Goal: Communication & Community: Ask a question

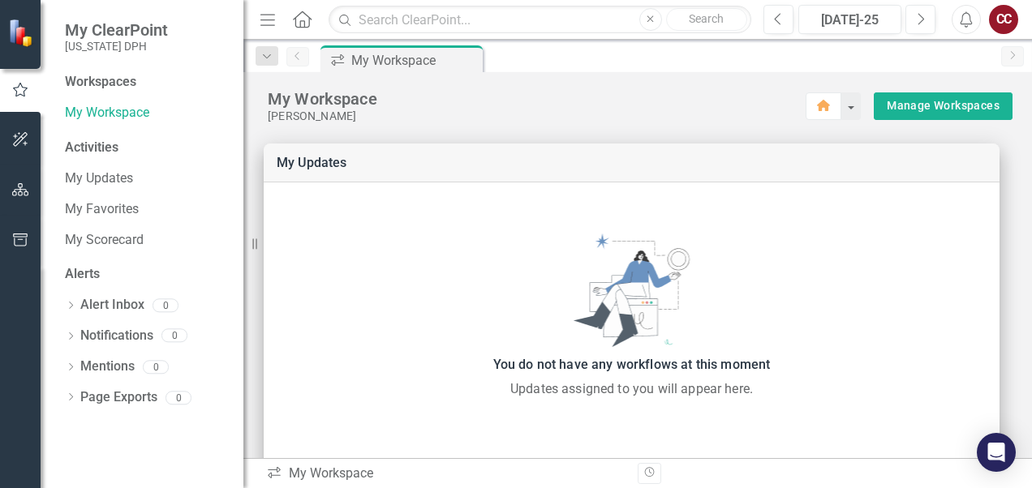
click at [648, 474] on icon "Revision History" at bounding box center [649, 473] width 12 height 10
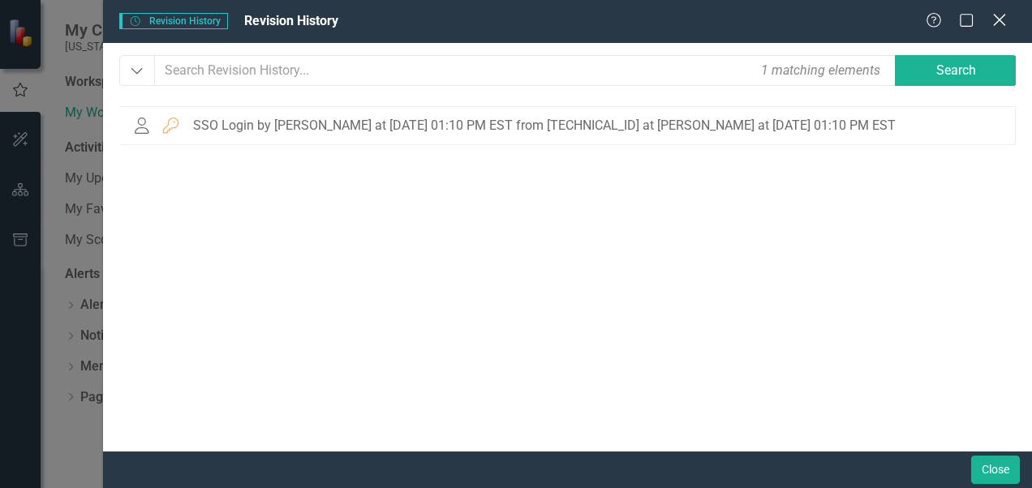
click at [1004, 16] on icon "Close" at bounding box center [999, 19] width 20 height 15
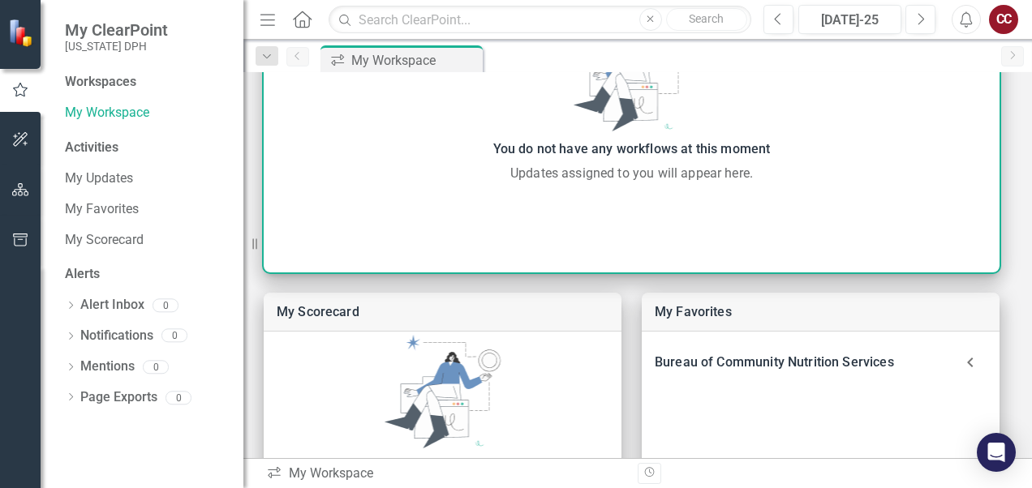
scroll to position [432, 0]
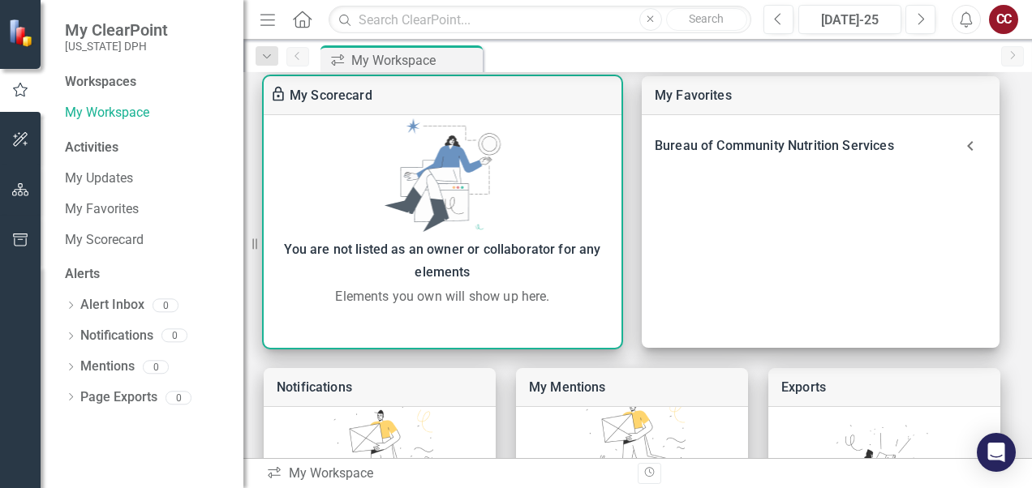
click at [428, 100] on div "My Scorecard" at bounding box center [443, 95] width 358 height 39
click at [430, 89] on div "My Scorecard" at bounding box center [443, 95] width 358 height 39
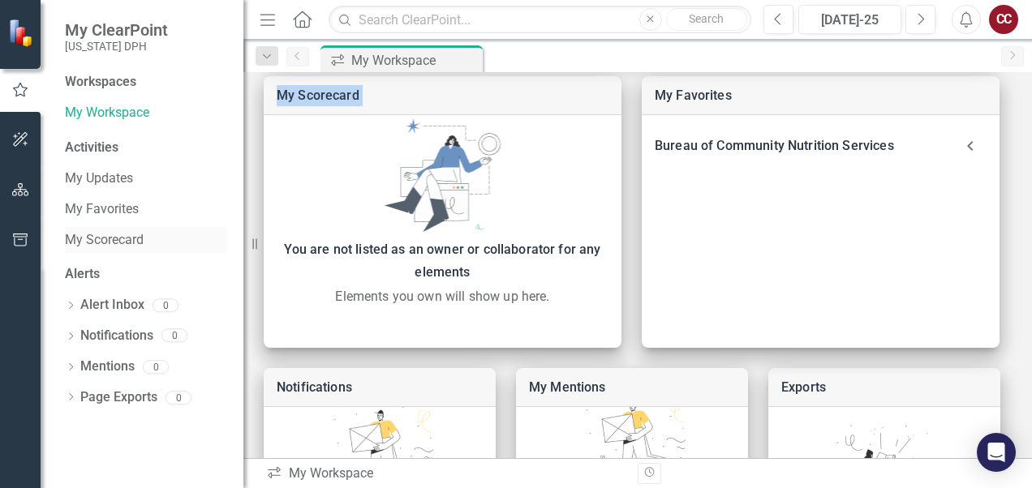
click at [138, 238] on link "My Scorecard" at bounding box center [146, 240] width 162 height 19
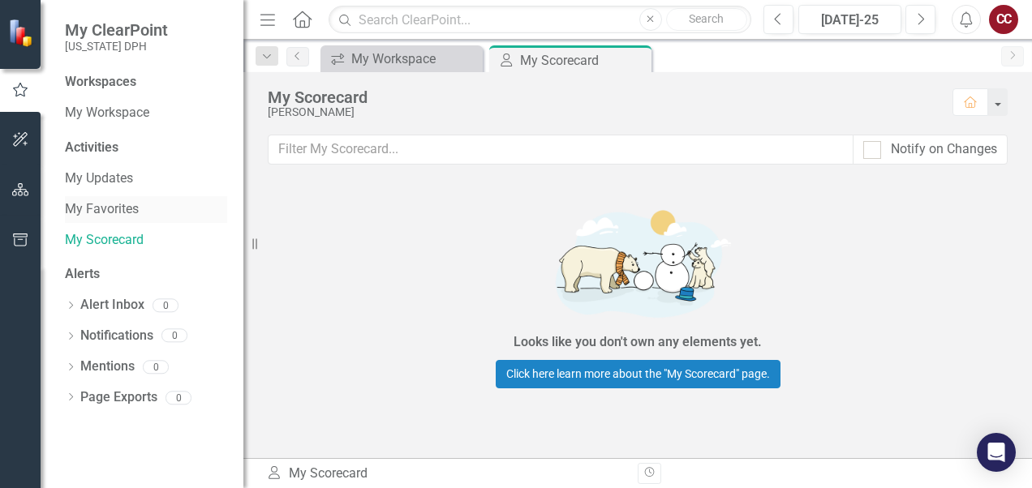
click at [127, 206] on link "My Favorites" at bounding box center [146, 209] width 162 height 19
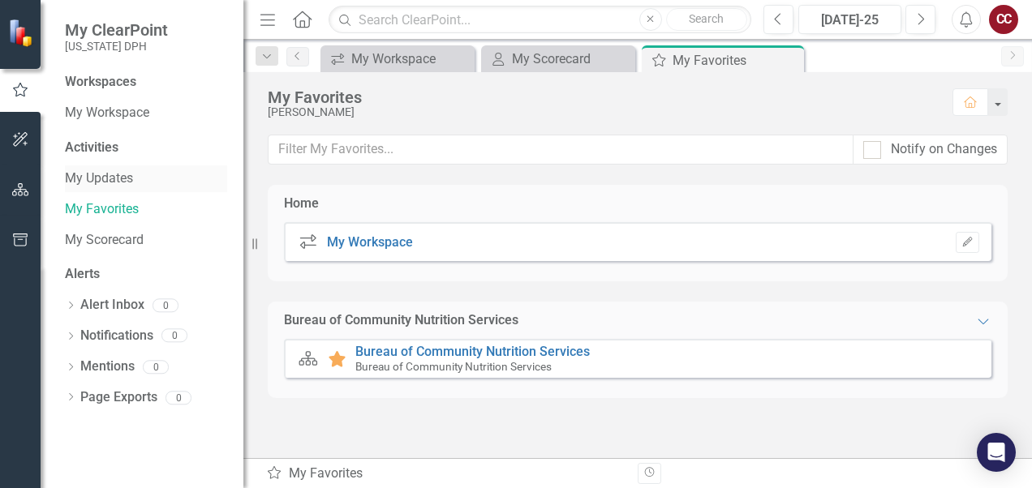
click at [114, 177] on link "My Updates" at bounding box center [146, 179] width 162 height 19
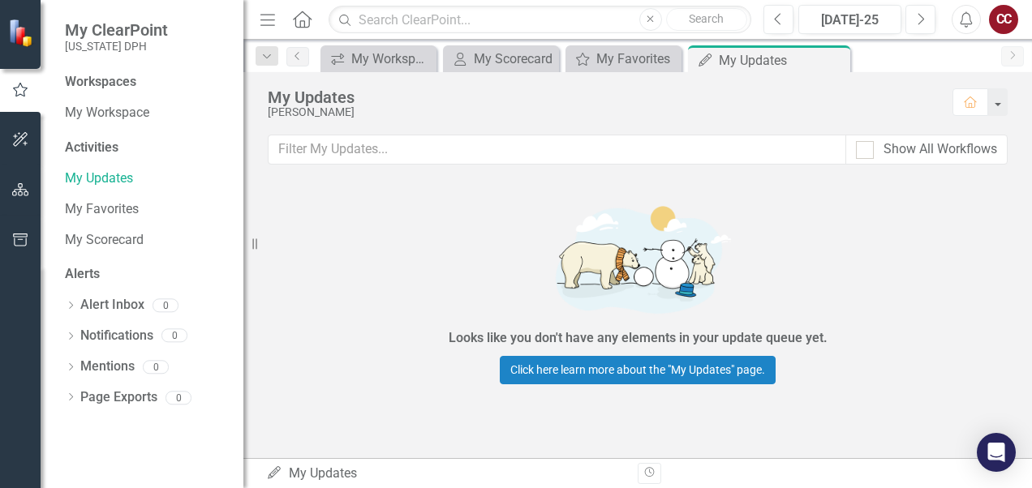
click at [105, 148] on div "Activities" at bounding box center [146, 148] width 162 height 19
click at [23, 188] on icon "button" at bounding box center [20, 189] width 17 height 13
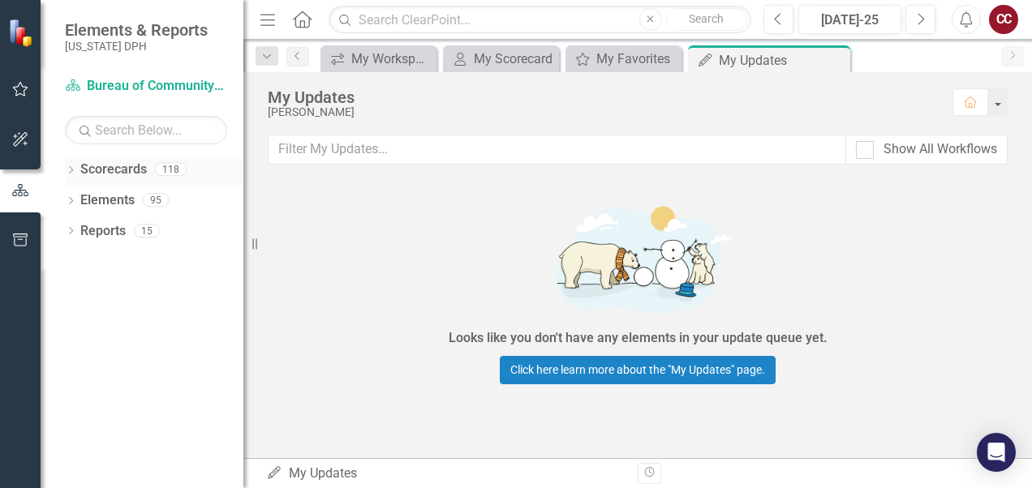
click at [114, 171] on link "Scorecards" at bounding box center [113, 170] width 67 height 19
click at [129, 172] on link "Scorecards" at bounding box center [113, 170] width 67 height 19
drag, startPoint x: 129, startPoint y: 172, endPoint x: 126, endPoint y: 198, distance: 26.2
click at [126, 198] on link "Elements" at bounding box center [107, 200] width 54 height 19
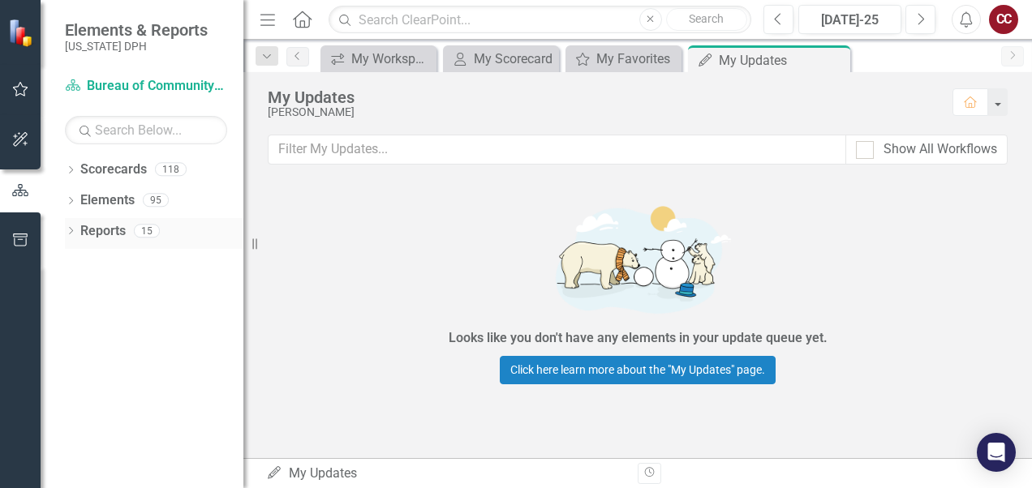
drag, startPoint x: 126, startPoint y: 198, endPoint x: 121, endPoint y: 238, distance: 40.0
click at [121, 238] on link "Reports" at bounding box center [102, 231] width 45 height 19
click at [114, 232] on link "Reports" at bounding box center [102, 231] width 45 height 19
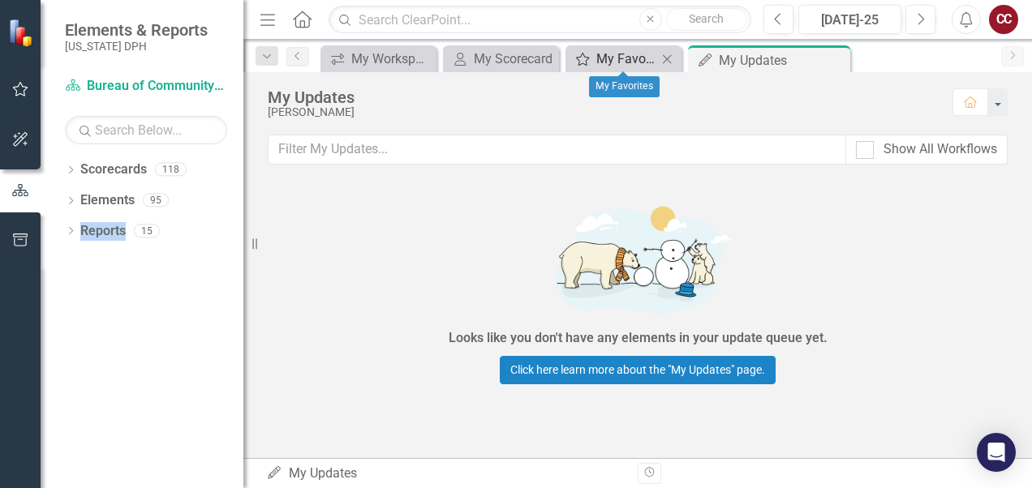
click at [639, 49] on div "My Favorites" at bounding box center [626, 59] width 61 height 20
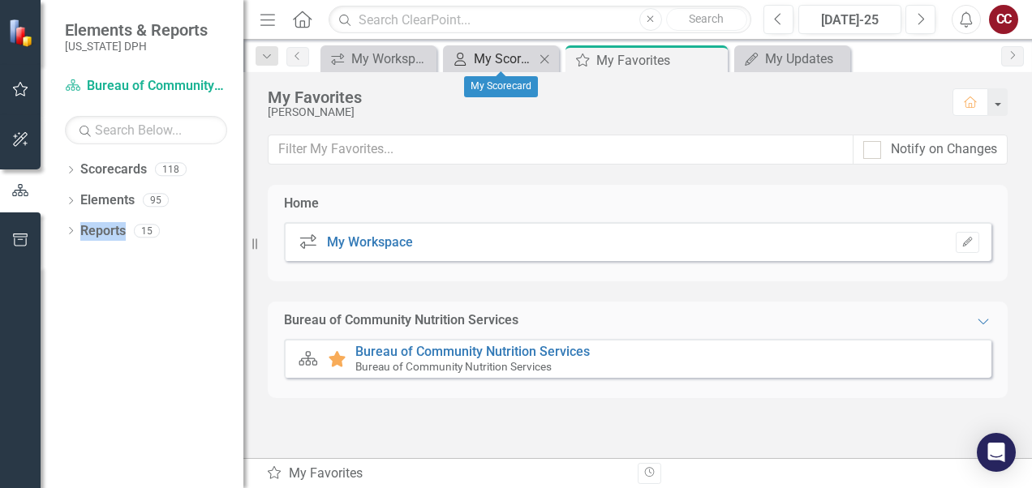
click at [481, 55] on div "My Scorecard" at bounding box center [504, 59] width 61 height 20
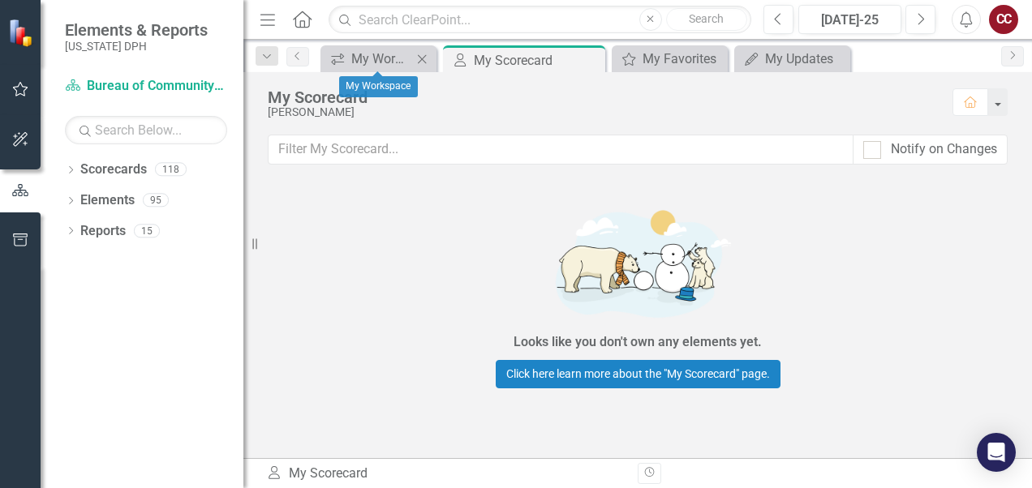
click at [325, 46] on div "icon.workspace My Workspace Close" at bounding box center [378, 58] width 116 height 27
click at [367, 67] on div "My Workspace" at bounding box center [381, 59] width 61 height 20
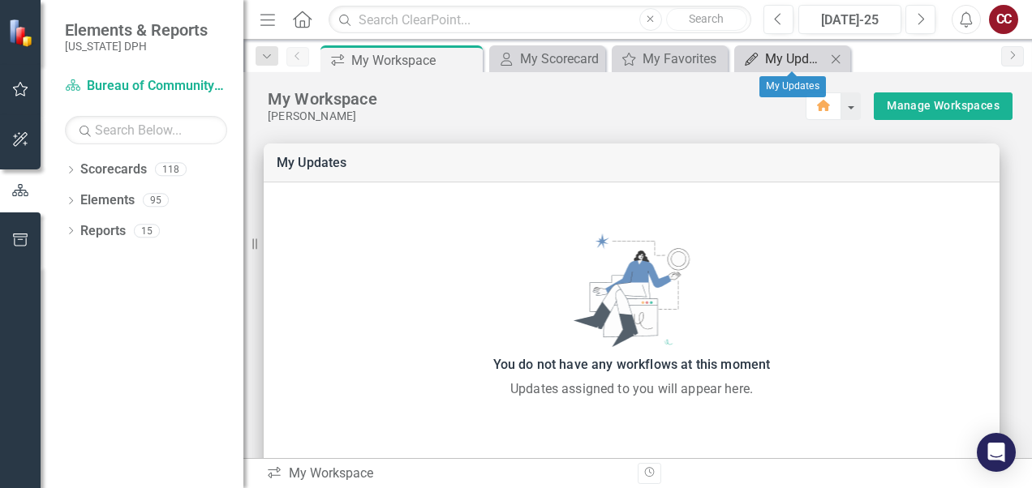
click at [784, 50] on div "My Updates" at bounding box center [795, 59] width 61 height 20
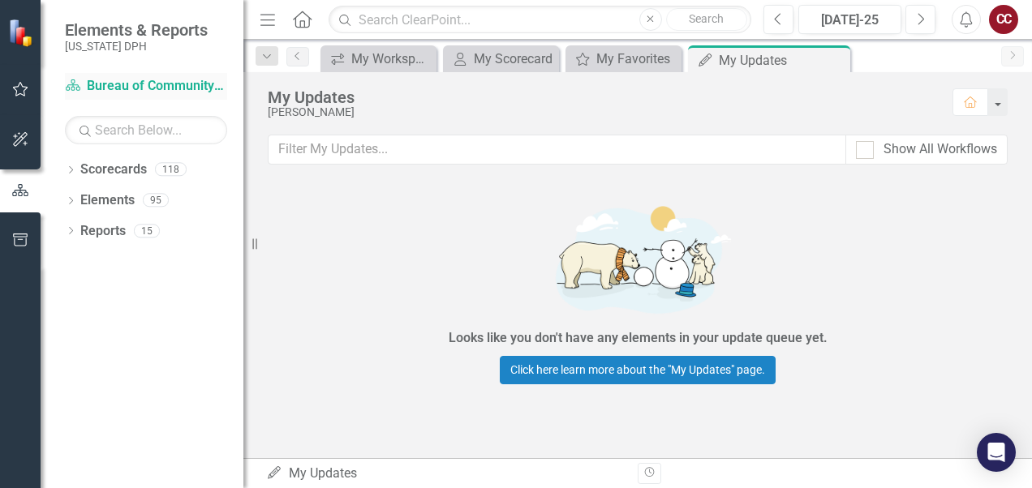
click at [148, 88] on link "Scorecard Bureau of Community Nutrition Services" at bounding box center [146, 86] width 162 height 19
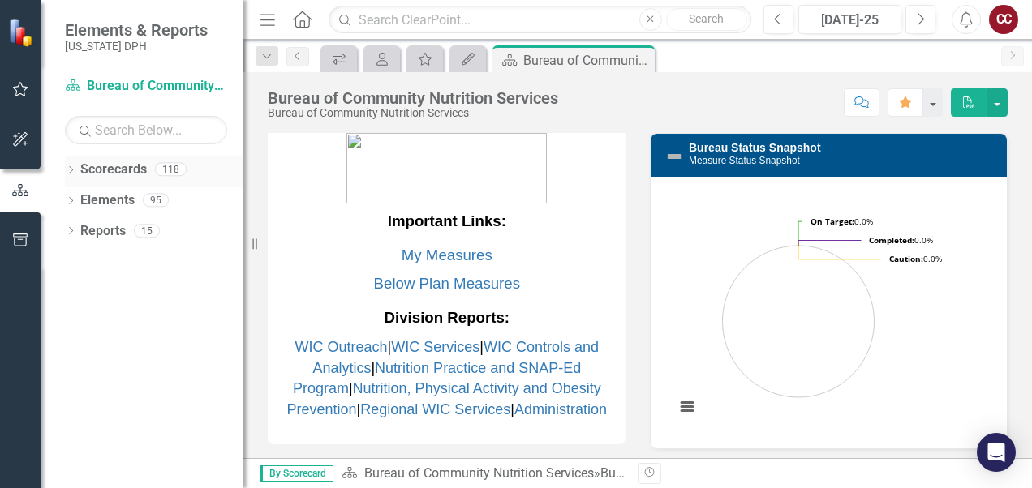
click at [130, 174] on link "Scorecards" at bounding box center [113, 170] width 67 height 19
click at [133, 166] on link "Scorecards" at bounding box center [113, 170] width 67 height 19
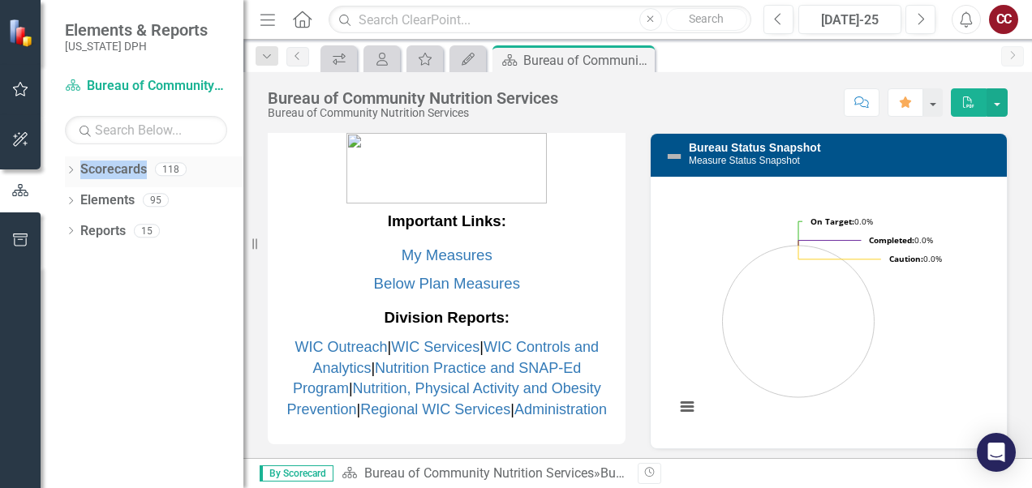
drag, startPoint x: 133, startPoint y: 166, endPoint x: 125, endPoint y: 170, distance: 9.5
click at [125, 170] on link "Scorecards" at bounding box center [113, 170] width 67 height 19
click at [145, 196] on div "95" at bounding box center [156, 201] width 26 height 14
click at [174, 170] on div "118" at bounding box center [171, 170] width 32 height 14
click at [174, 169] on div "118" at bounding box center [171, 170] width 32 height 14
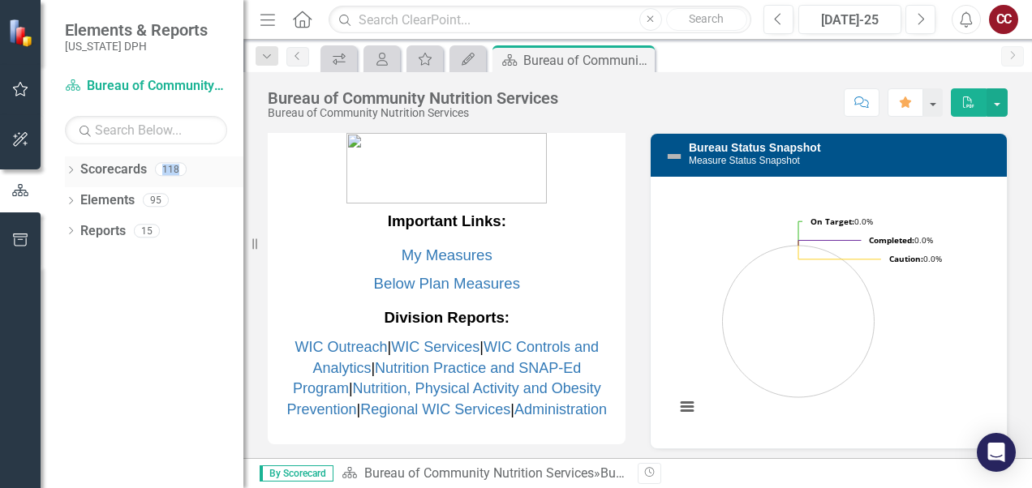
click at [174, 169] on div "118" at bounding box center [171, 170] width 32 height 14
drag, startPoint x: 174, startPoint y: 169, endPoint x: 191, endPoint y: 226, distance: 59.5
click at [191, 226] on div "Reports 15" at bounding box center [161, 233] width 163 height 31
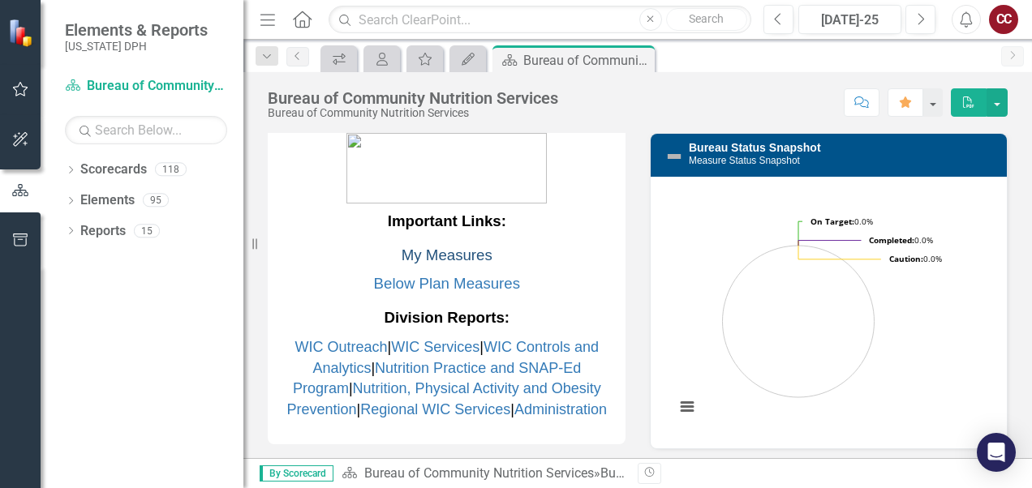
click at [464, 253] on link "My Measures" at bounding box center [447, 255] width 91 height 17
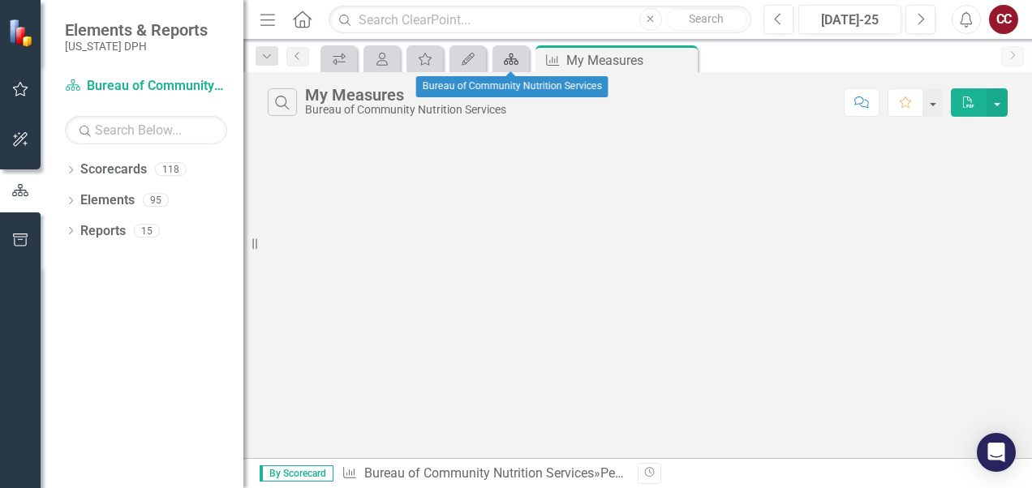
click at [521, 54] on link "Scorecard" at bounding box center [511, 59] width 28 height 20
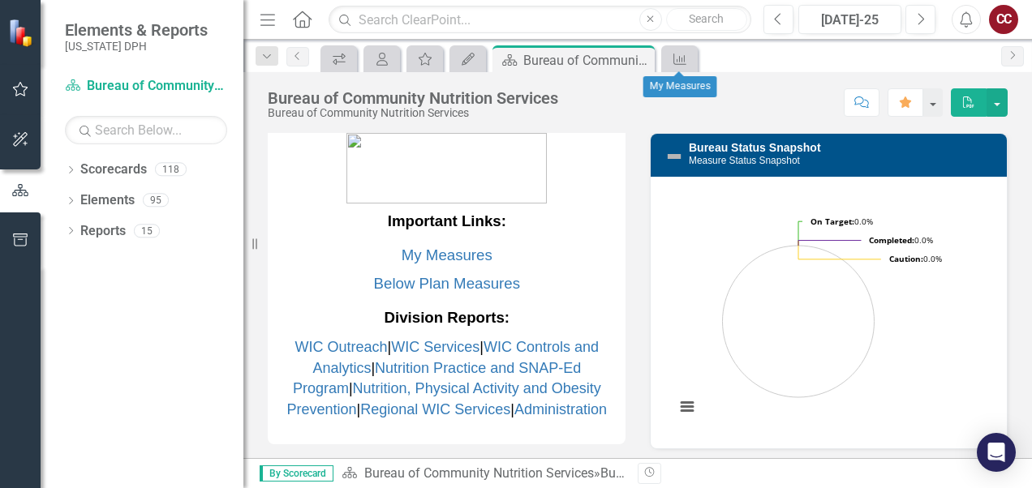
click at [694, 60] on div "Performance Measure" at bounding box center [679, 58] width 37 height 27
click at [674, 59] on icon "Performance Measure" at bounding box center [680, 59] width 16 height 13
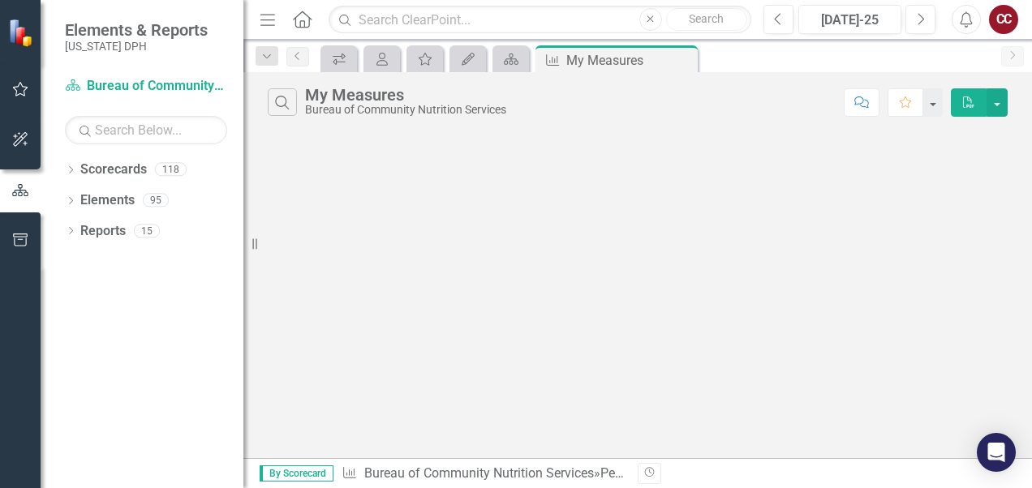
click at [0, 0] on icon "Close" at bounding box center [0, 0] width 0 height 0
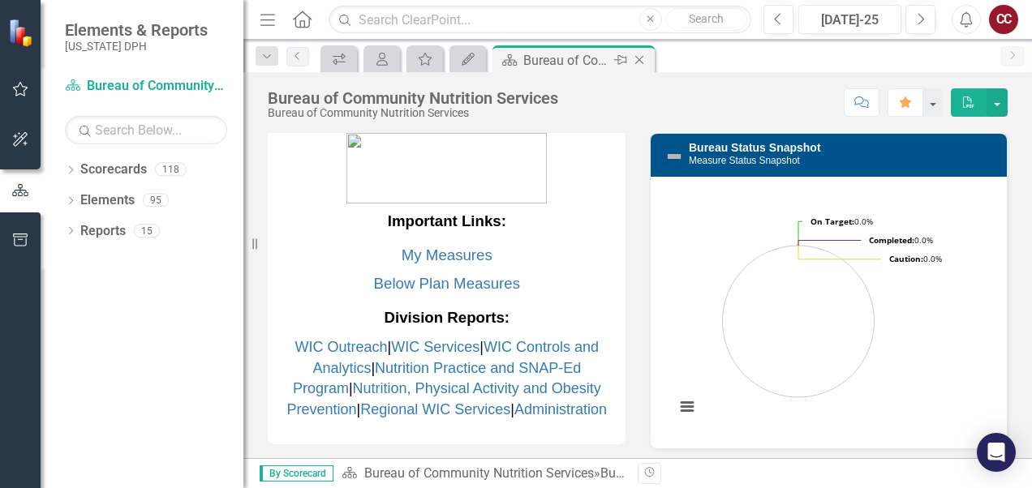
click at [587, 65] on div "Bureau of Community Nutrition Services" at bounding box center [566, 60] width 87 height 20
click at [468, 59] on icon "My Updates" at bounding box center [468, 59] width 16 height 13
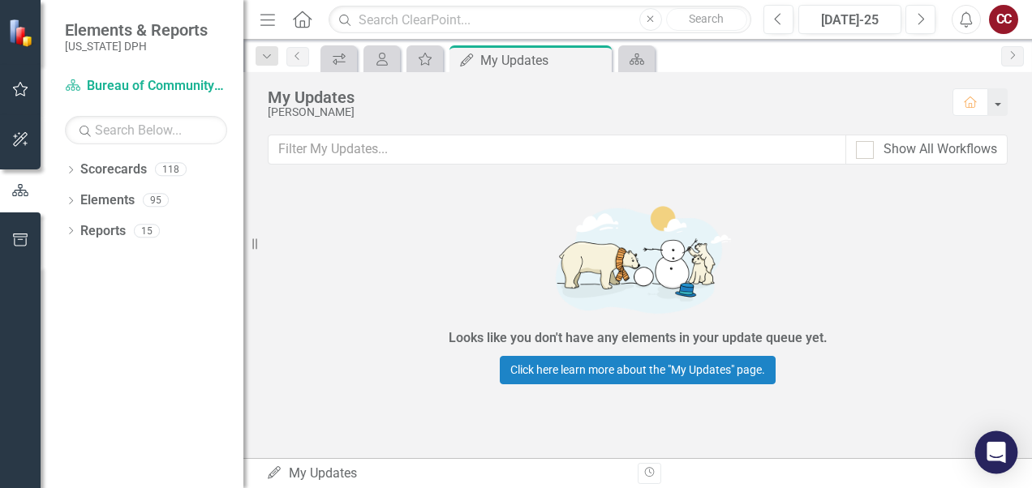
click at [1003, 446] on icon "Open Intercom Messenger" at bounding box center [996, 452] width 19 height 21
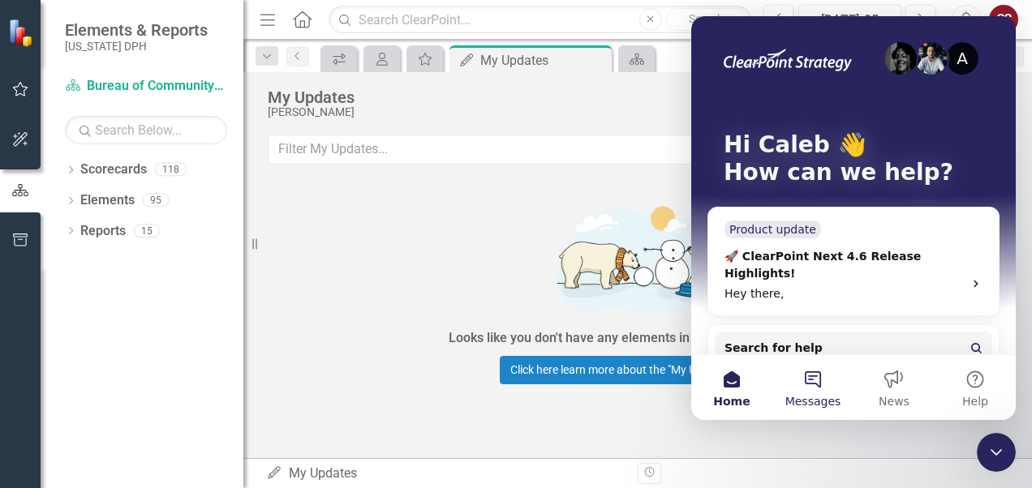
click at [821, 379] on button "Messages" at bounding box center [812, 387] width 81 height 65
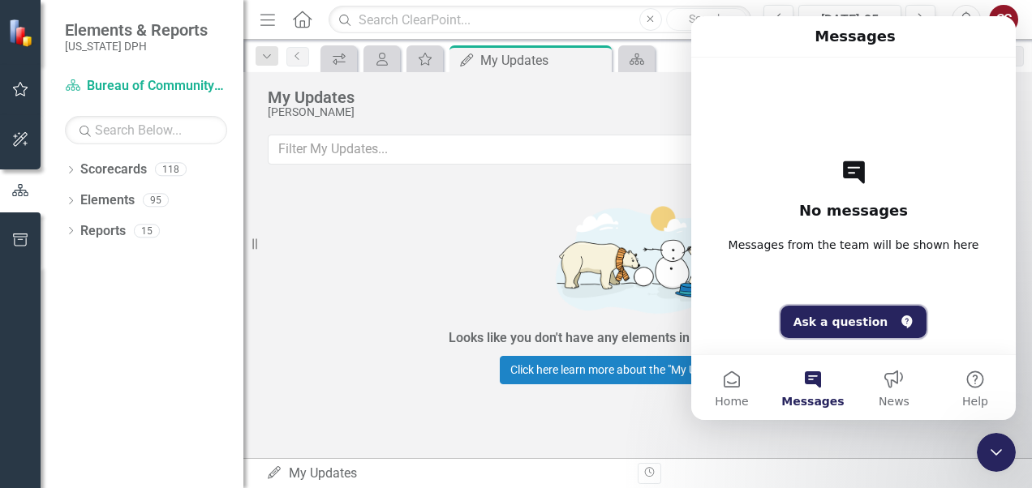
click at [873, 321] on button "Ask a question" at bounding box center [853, 322] width 147 height 32
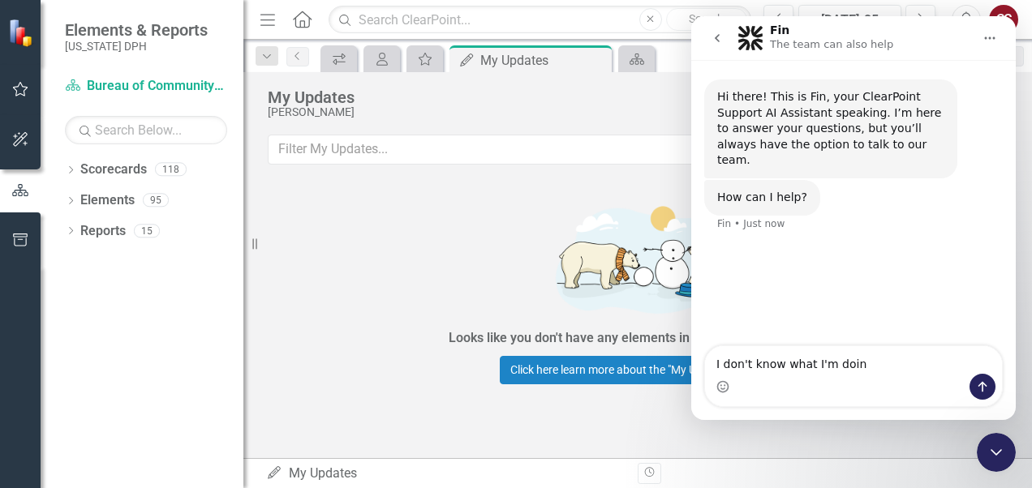
type textarea "I don't know what I'm doing"
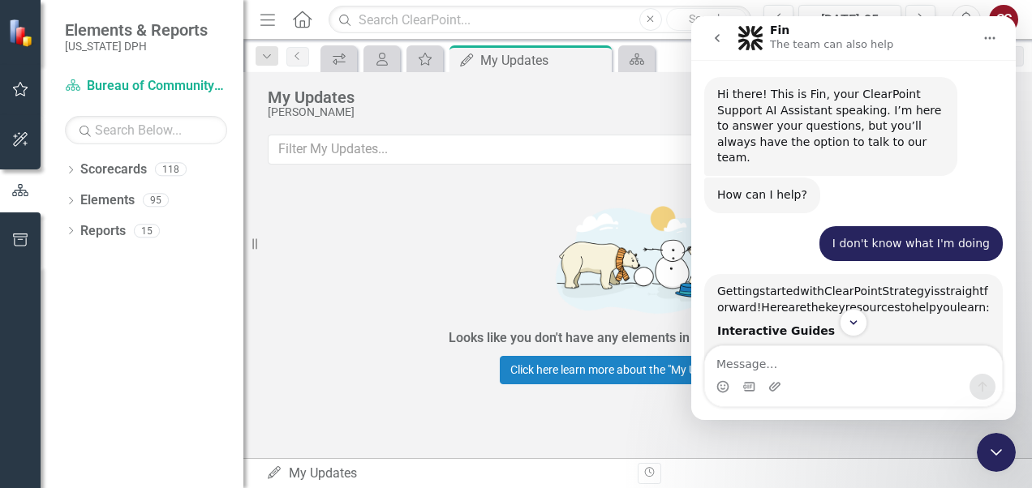
scroll to position [2, 0]
click at [716, 39] on icon "go back" at bounding box center [717, 38] width 5 height 8
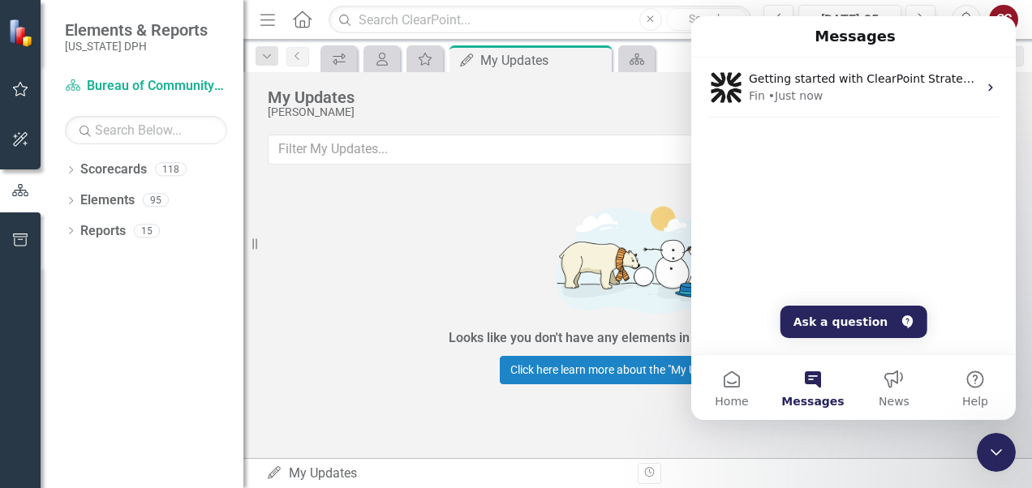
click at [509, 240] on div "Looks like you don't have any elements in your update queue yet. Click here lea…" at bounding box center [637, 291] width 487 height 220
click at [441, 239] on div "Looks like you don't have any elements in your update queue yet. Click here lea…" at bounding box center [637, 291] width 487 height 220
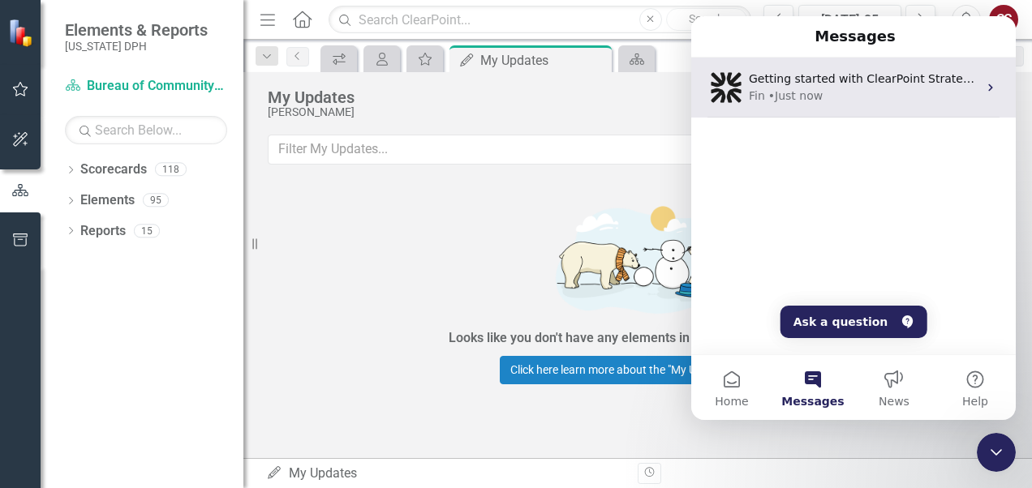
click at [985, 88] on icon "Intercom messenger" at bounding box center [990, 87] width 13 height 13
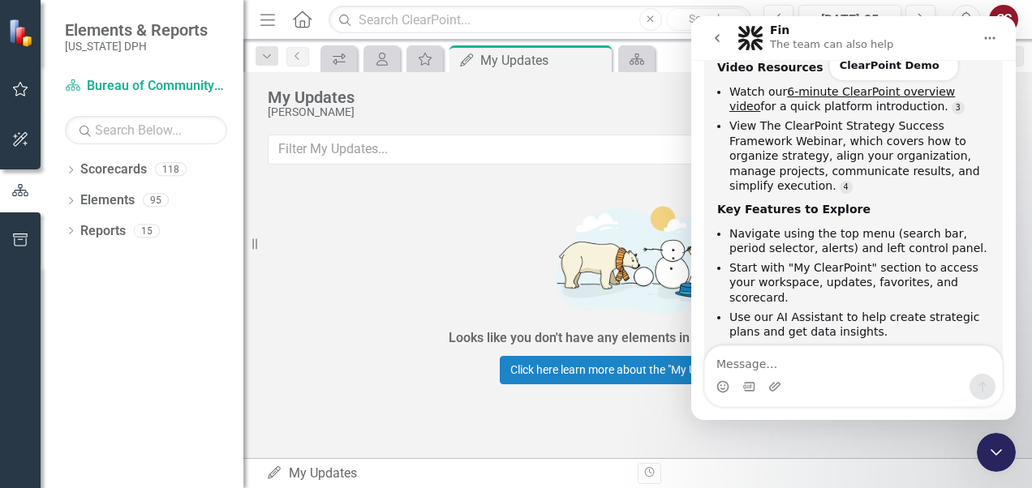
scroll to position [440, 0]
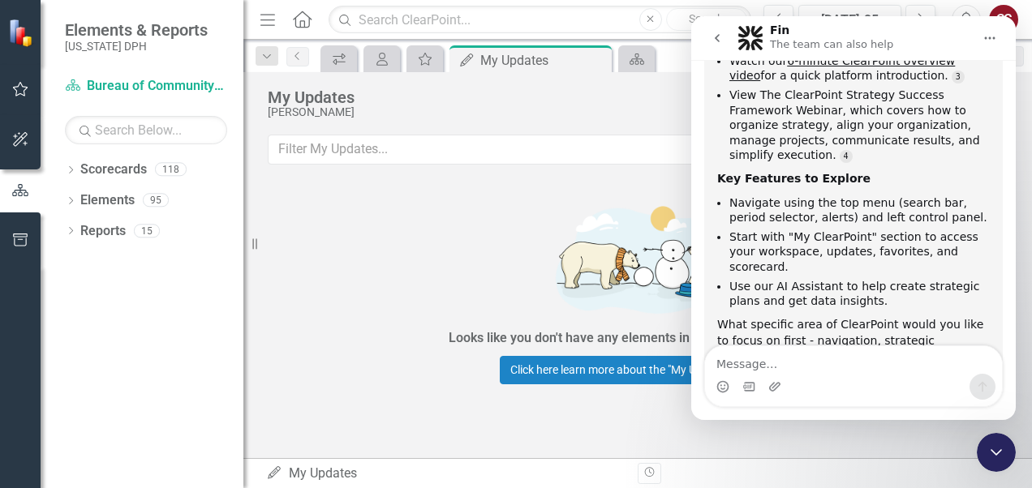
click at [703, 31] on button "go back" at bounding box center [717, 38] width 31 height 31
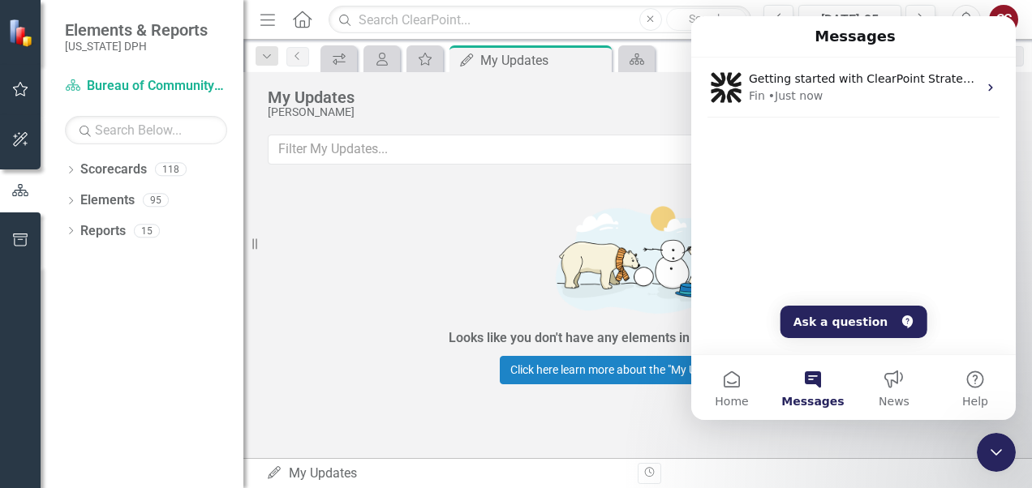
click at [715, 37] on div "Messages" at bounding box center [853, 37] width 303 height 28
drag, startPoint x: 24, startPoint y: 20, endPoint x: 555, endPoint y: 266, distance: 585.5
click at [555, 266] on img at bounding box center [637, 258] width 487 height 131
click at [1009, 446] on div "Close Intercom Messenger" at bounding box center [996, 452] width 39 height 39
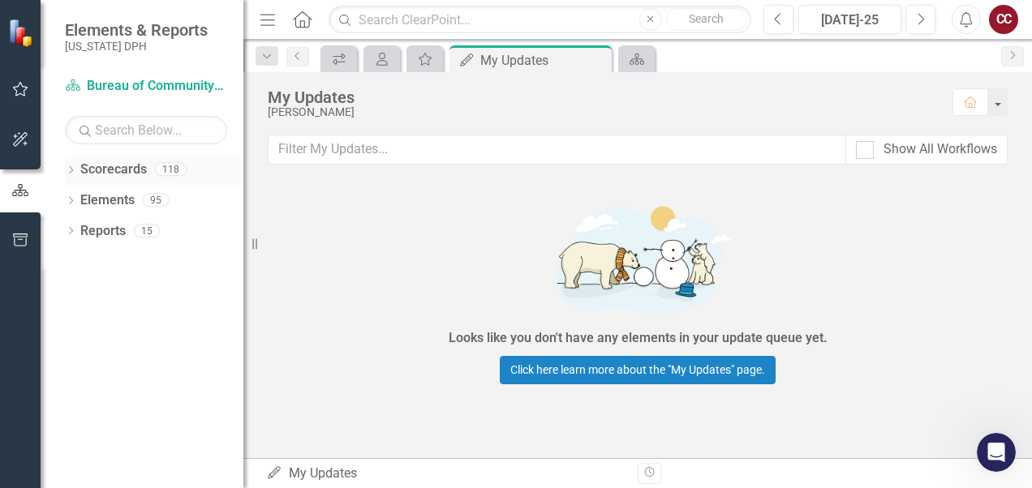
click at [136, 172] on link "Scorecards" at bounding box center [113, 170] width 67 height 19
click at [152, 334] on div "Dropdown Scorecards 118 Dropdown DPH TRAINING: DEPUTY AREA Dropdown Healthcare …" at bounding box center [142, 323] width 203 height 332
